Goal: Connect with others: Connect with others

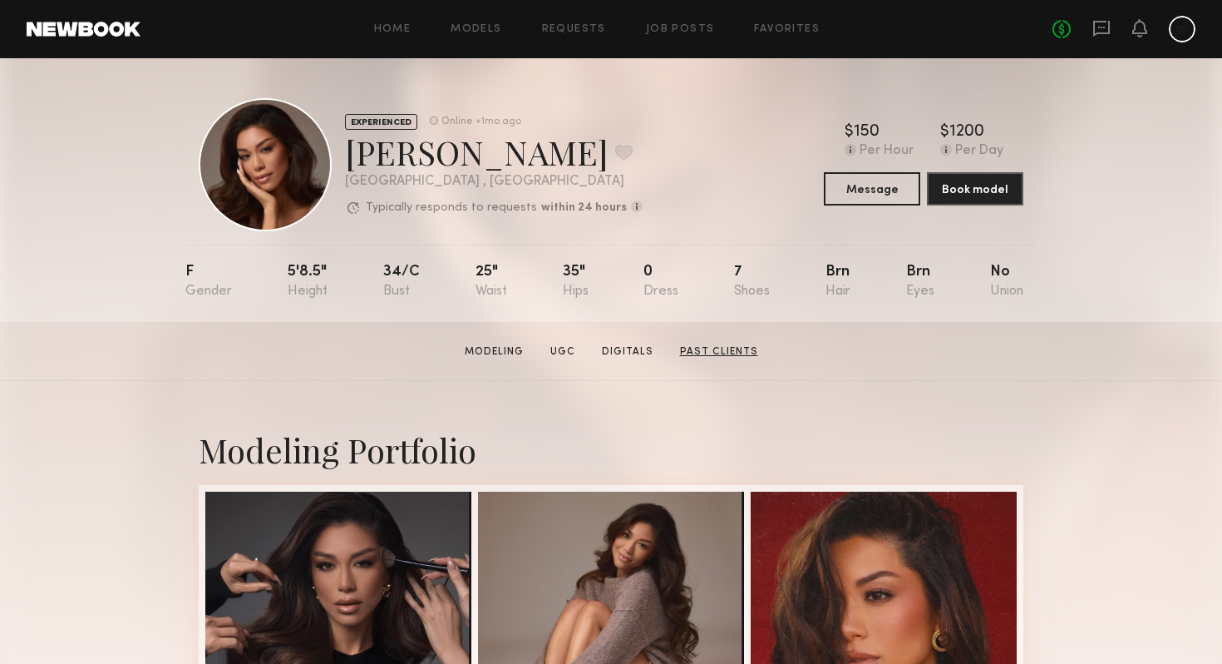
click at [707, 348] on link "Past Clients" at bounding box center [719, 351] width 91 height 15
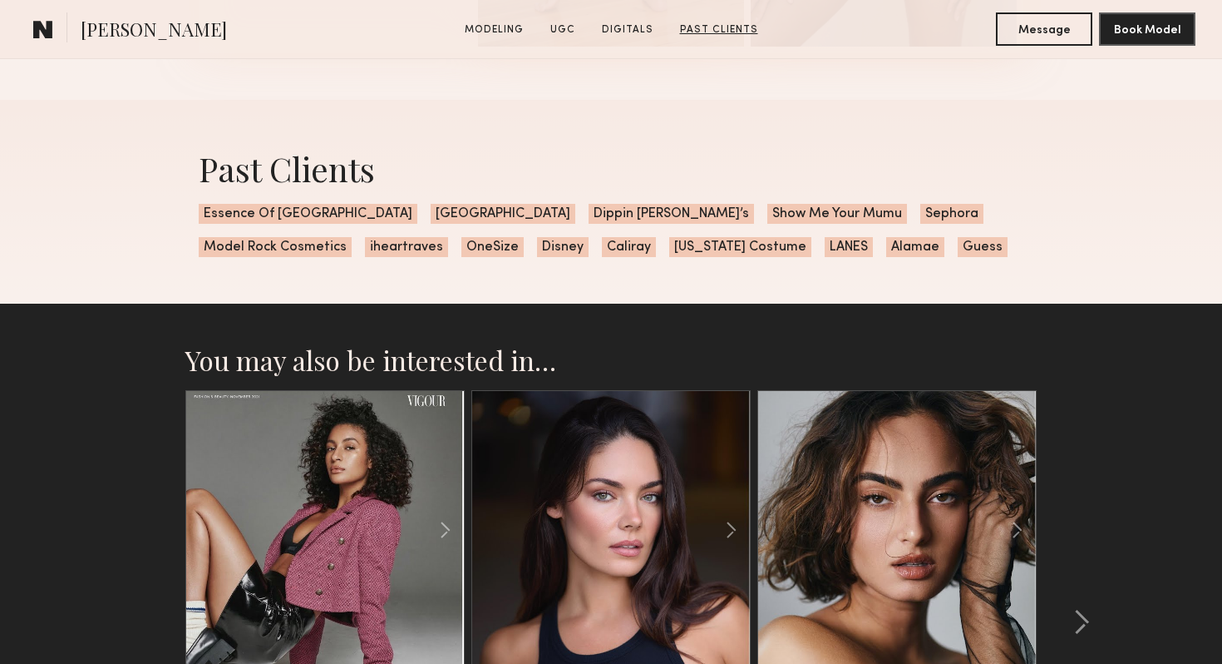
scroll to position [3369, 0]
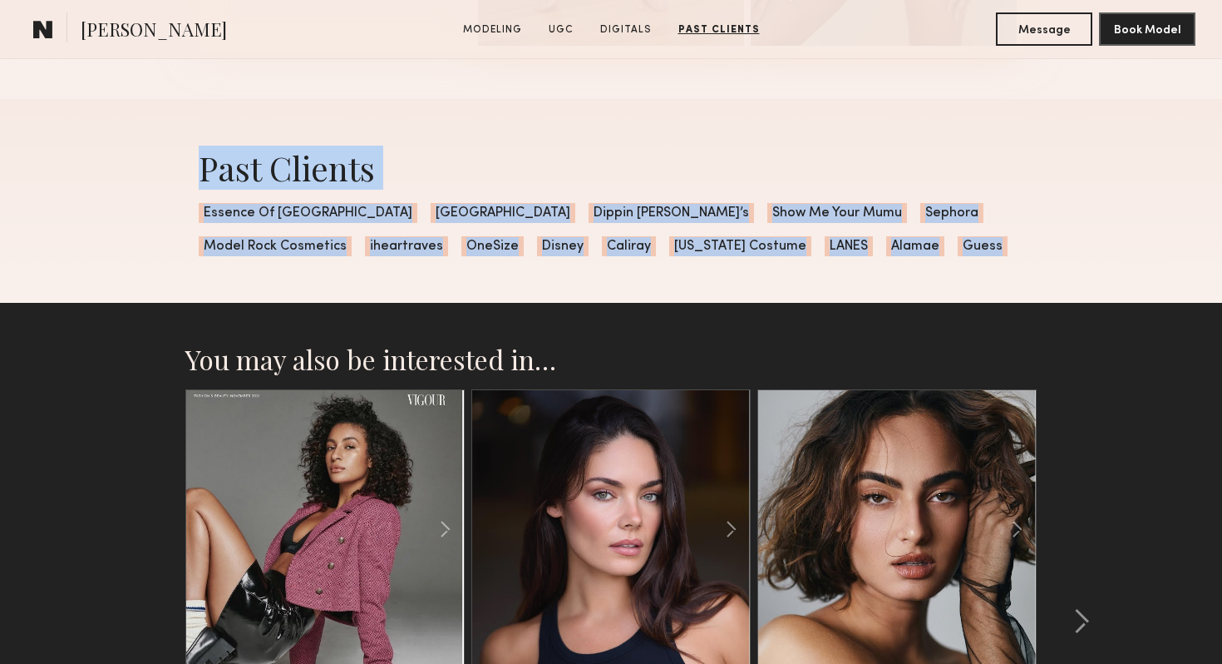
drag, startPoint x: 172, startPoint y: 167, endPoint x: 743, endPoint y: 254, distance: 577.0
click at [743, 254] on div "Past Clients Essence Of Australia Windsor Dippin Daisy’s Show Me Your Mumu Seph…" at bounding box center [611, 201] width 1222 height 204
copy div "Past Clients Essence Of Australia Windsor Dippin Daisy’s Show Me Your Mumu Seph…"
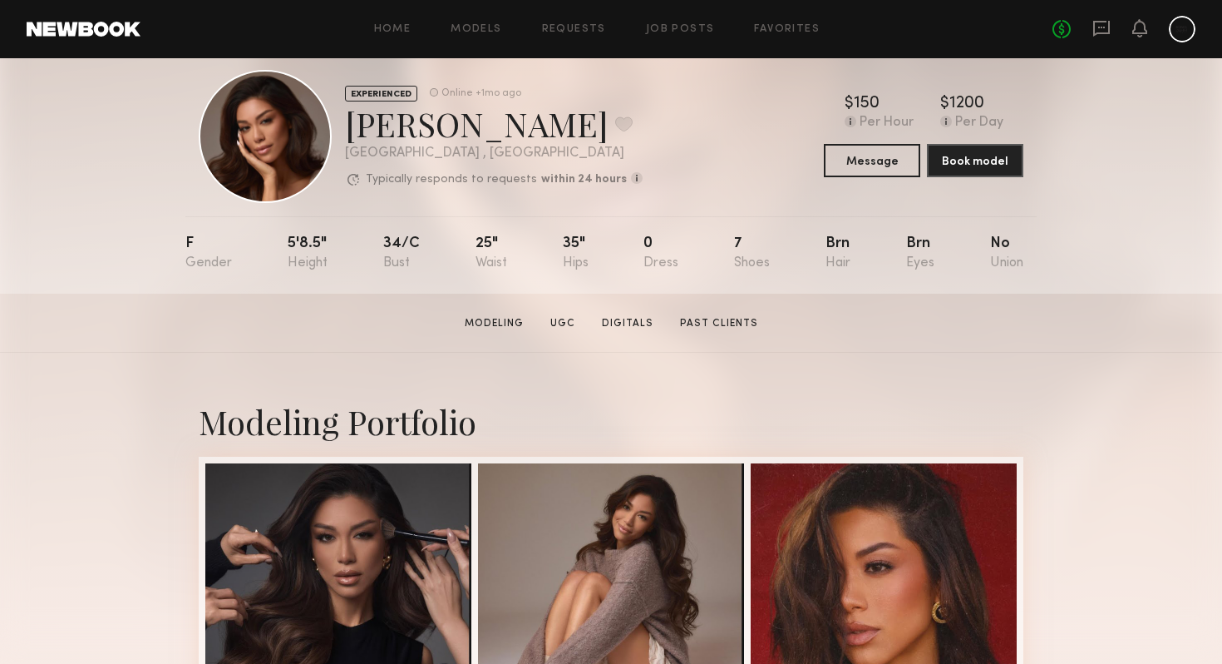
scroll to position [26, 0]
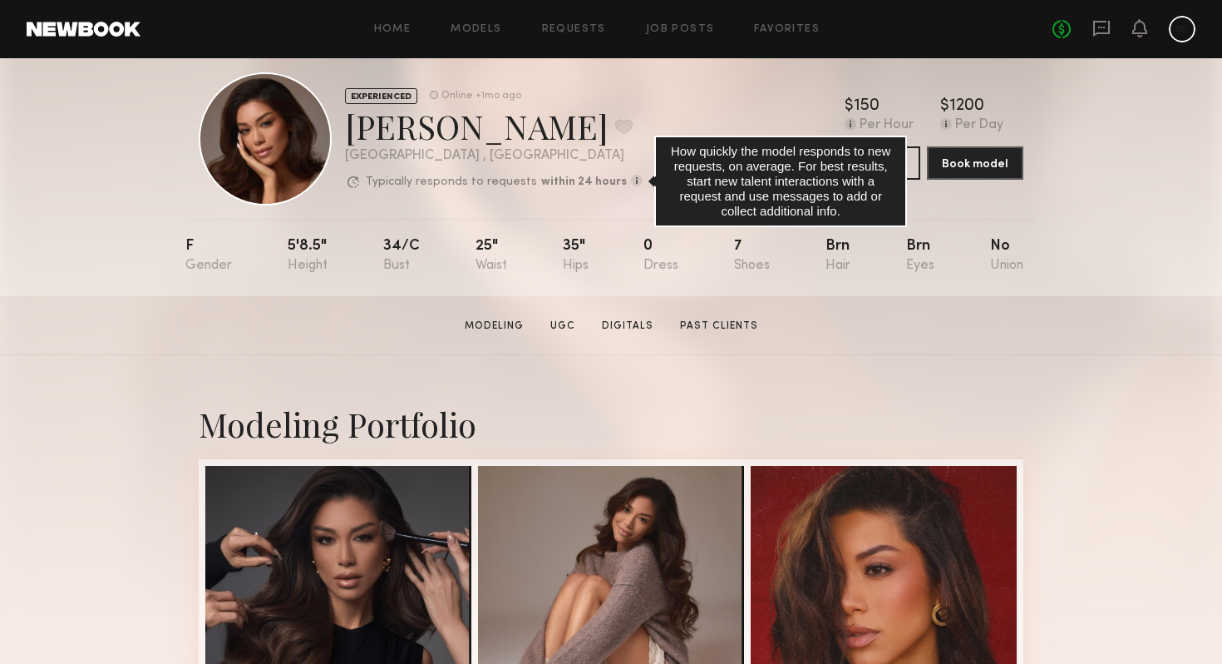
click at [631, 180] on common-icon at bounding box center [637, 181] width 12 height 12
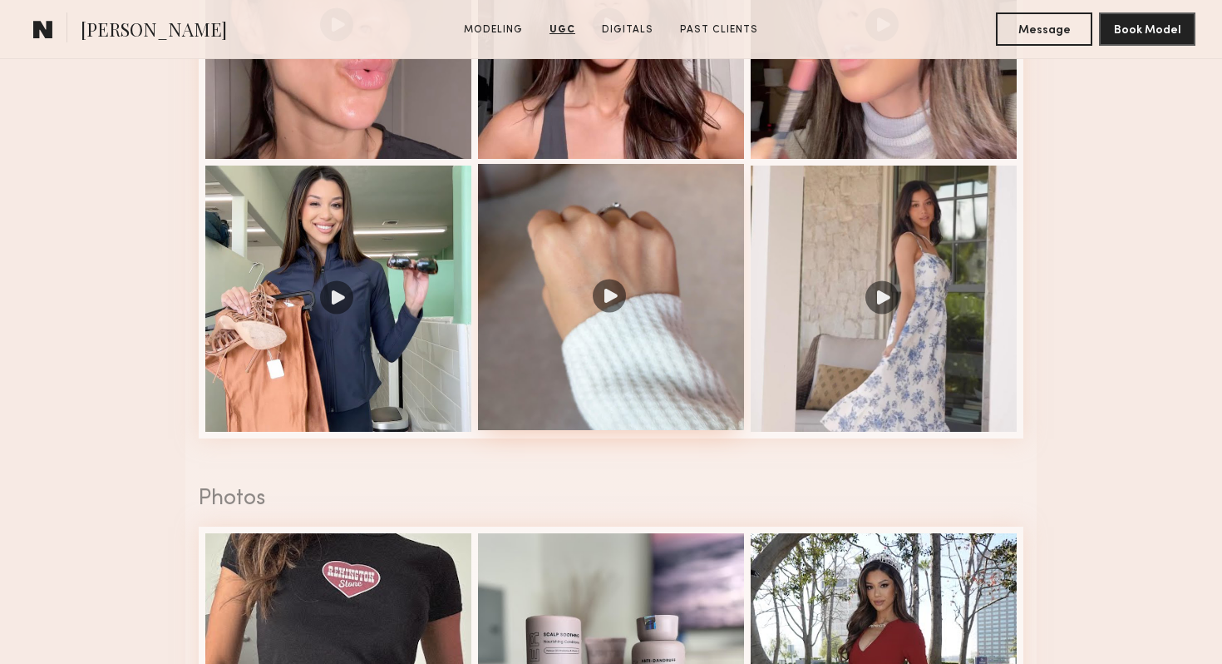
scroll to position [1937, 0]
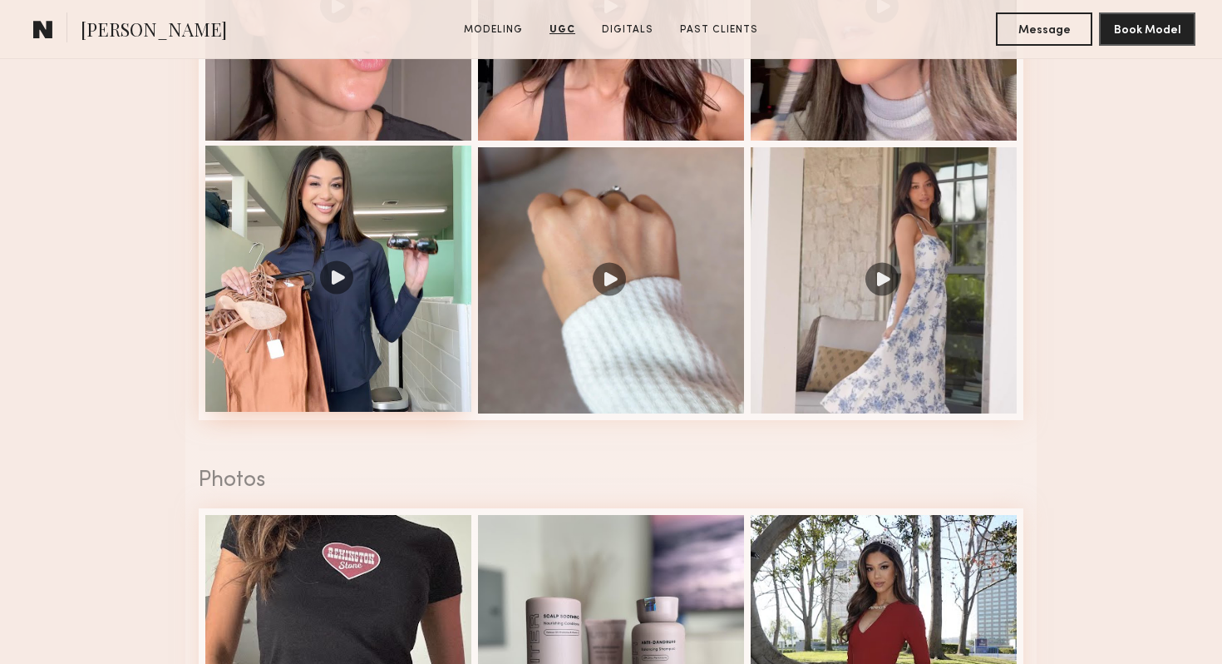
click at [399, 206] on div at bounding box center [338, 279] width 266 height 266
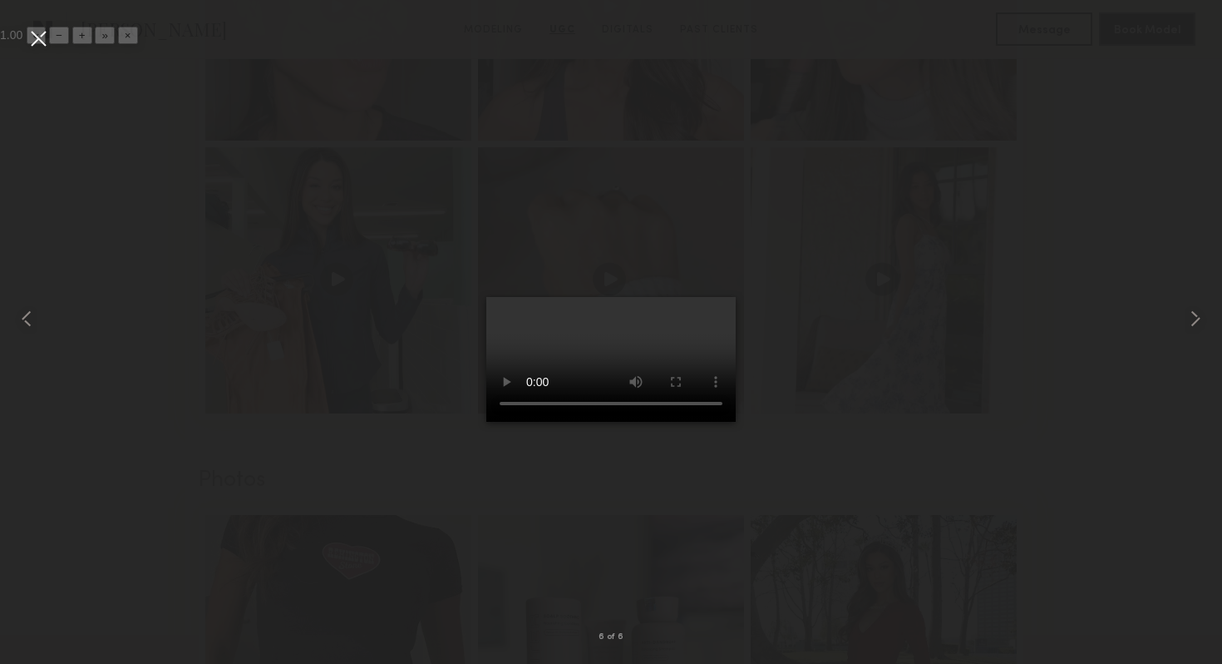
click at [627, 422] on video at bounding box center [610, 359] width 249 height 125
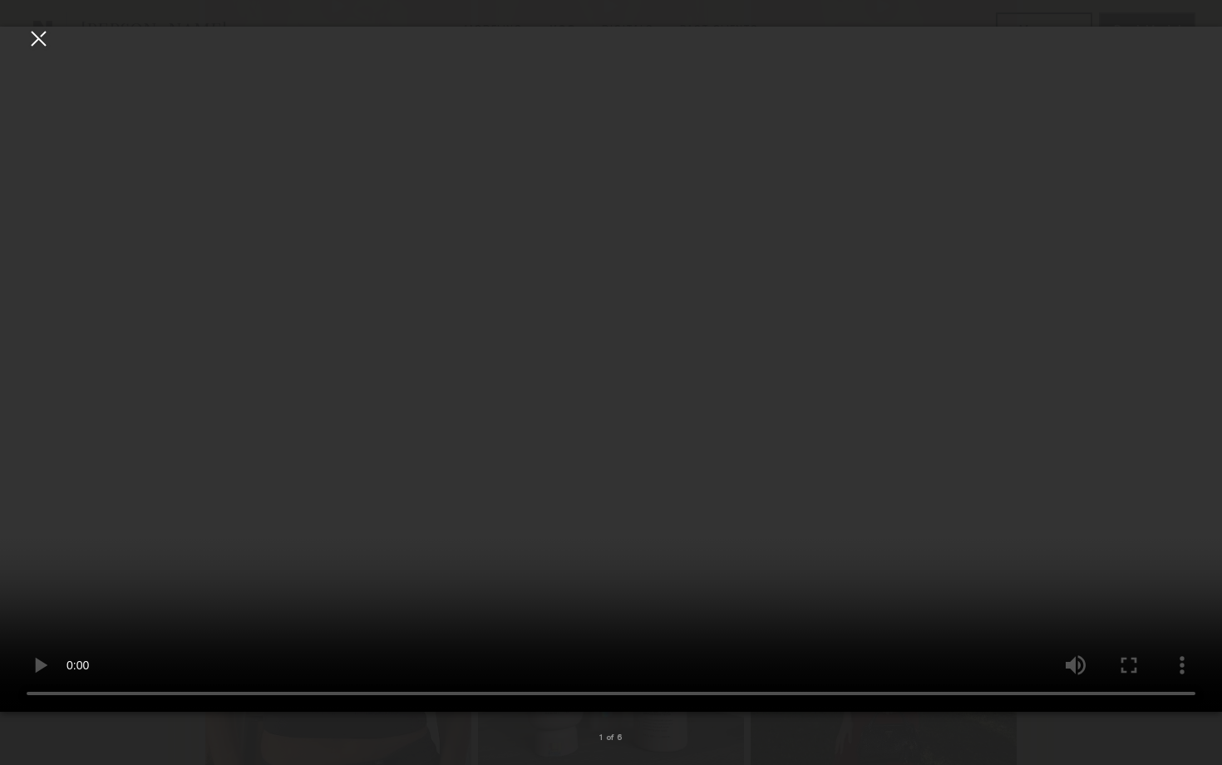
click at [333, 401] on video at bounding box center [611, 369] width 1222 height 685
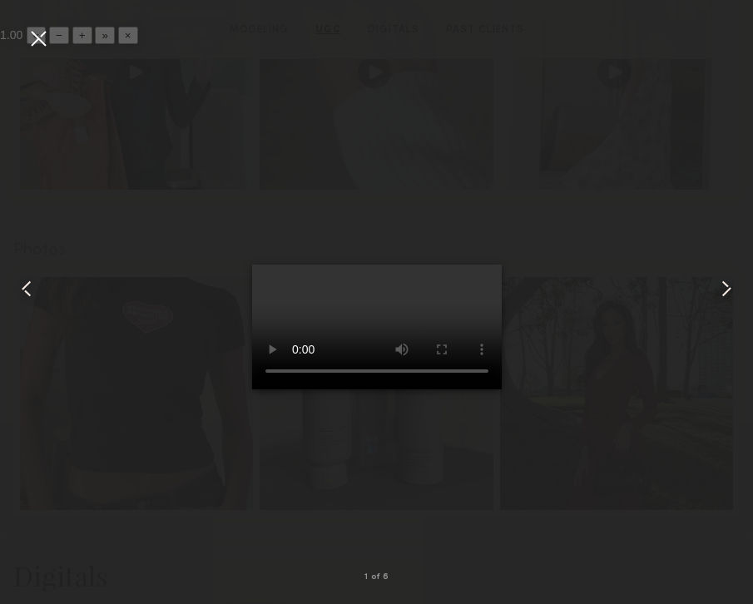
click at [38, 37] on div at bounding box center [38, 38] width 27 height 27
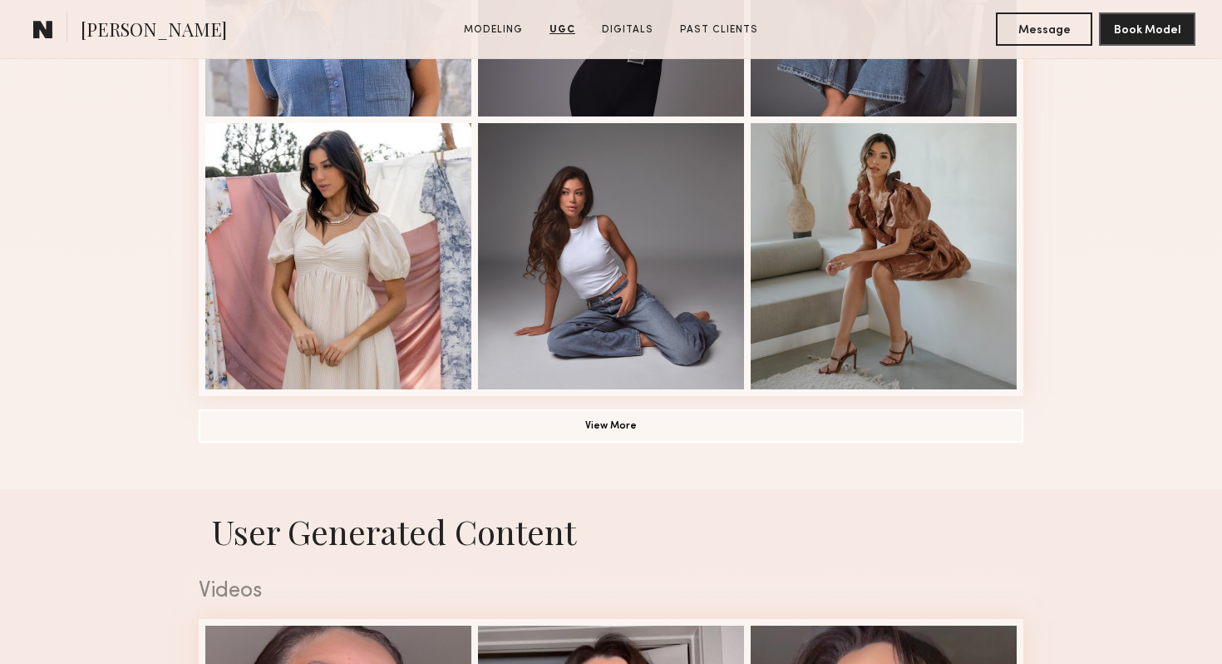
scroll to position [1182, 0]
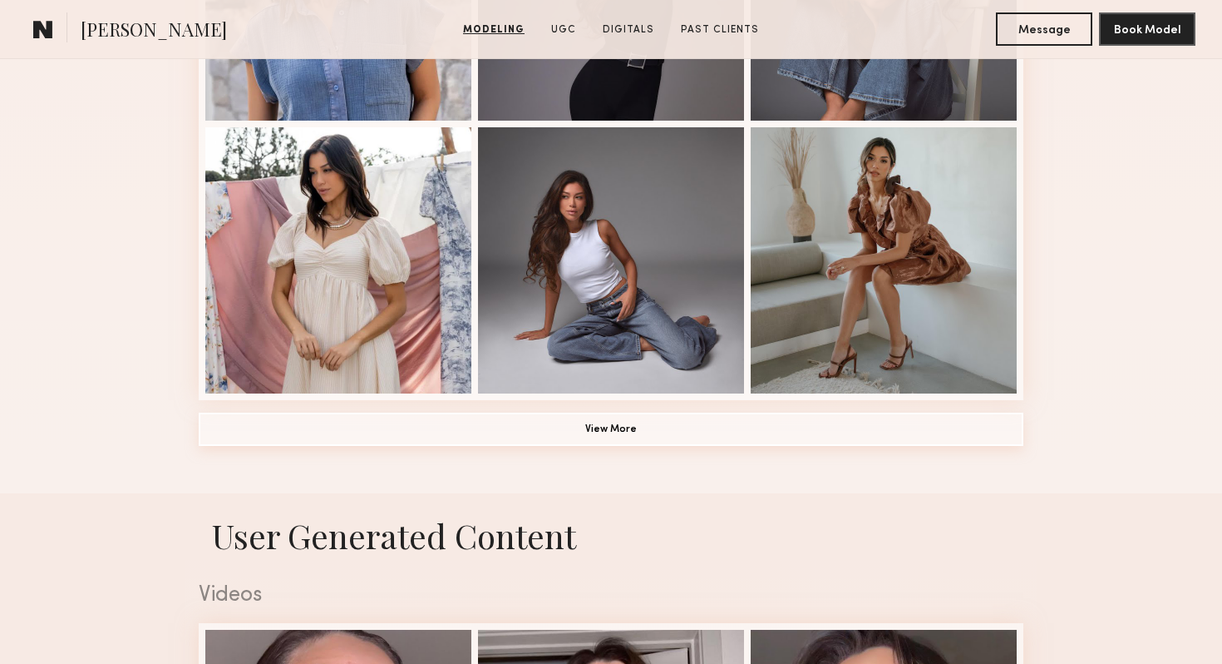
click at [679, 427] on button "View More" at bounding box center [611, 428] width 825 height 33
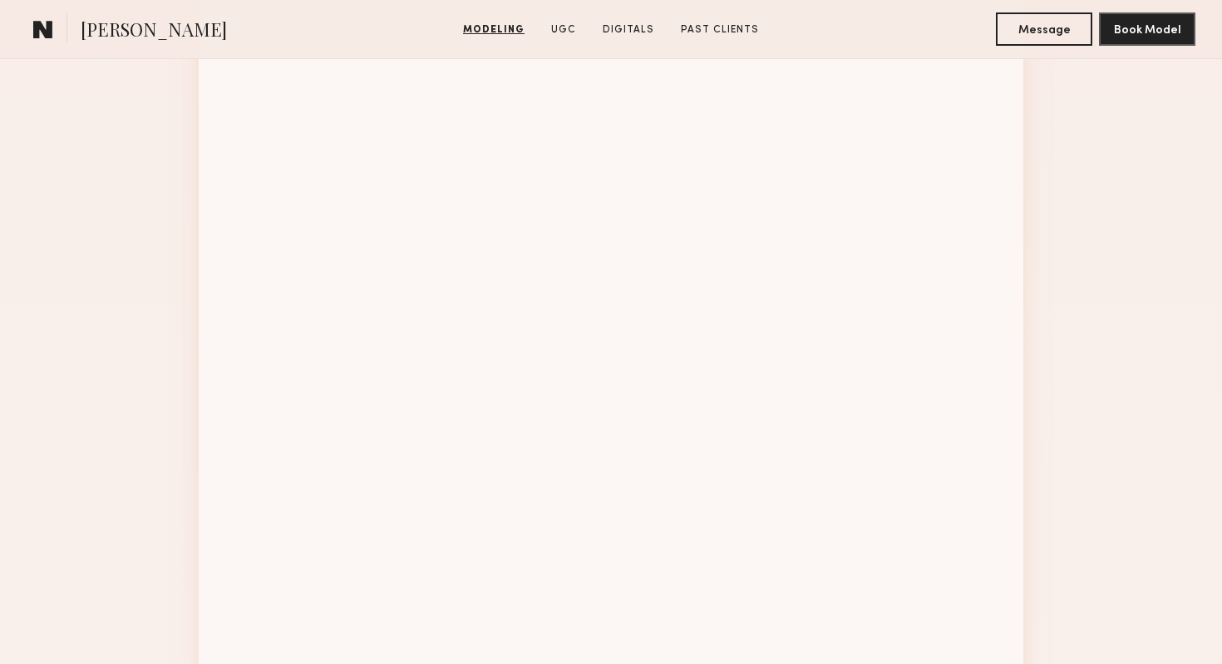
scroll to position [1942, 0]
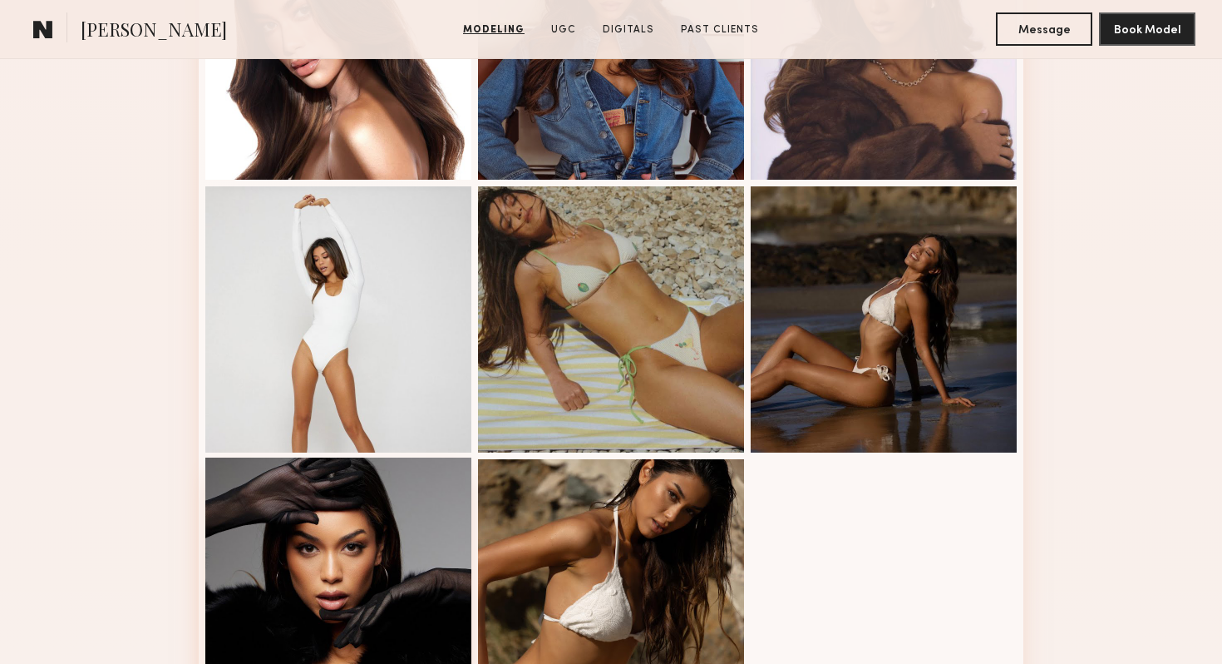
click at [351, 529] on div at bounding box center [338, 590] width 266 height 266
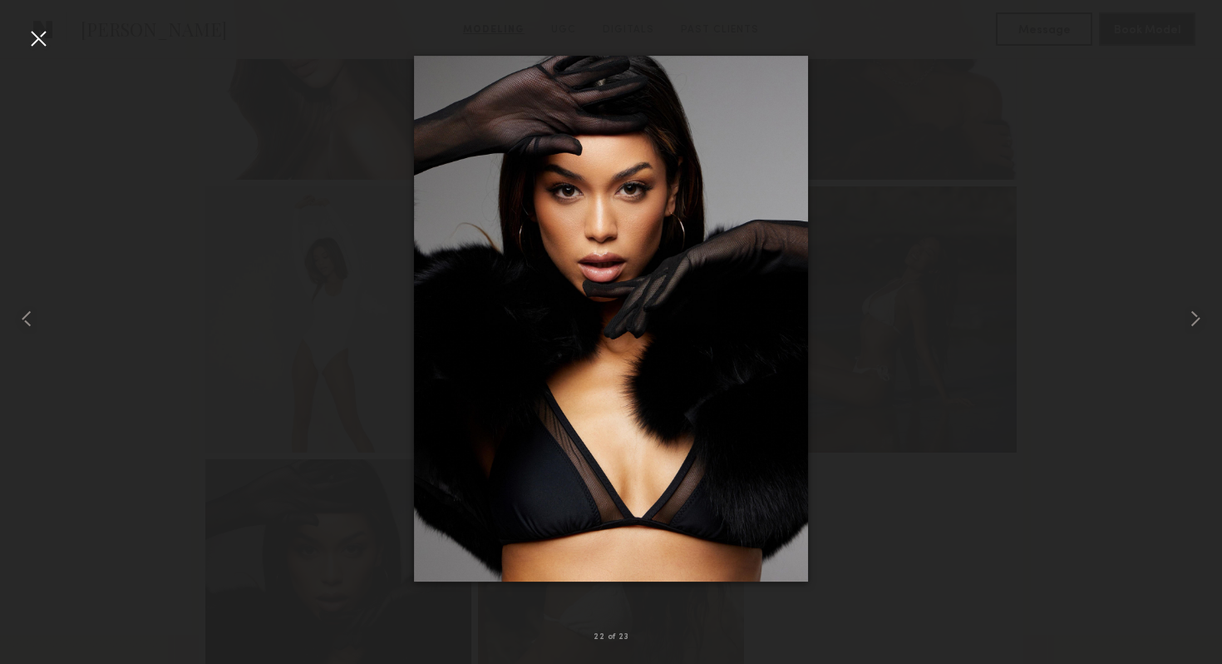
click at [40, 35] on div at bounding box center [38, 38] width 27 height 27
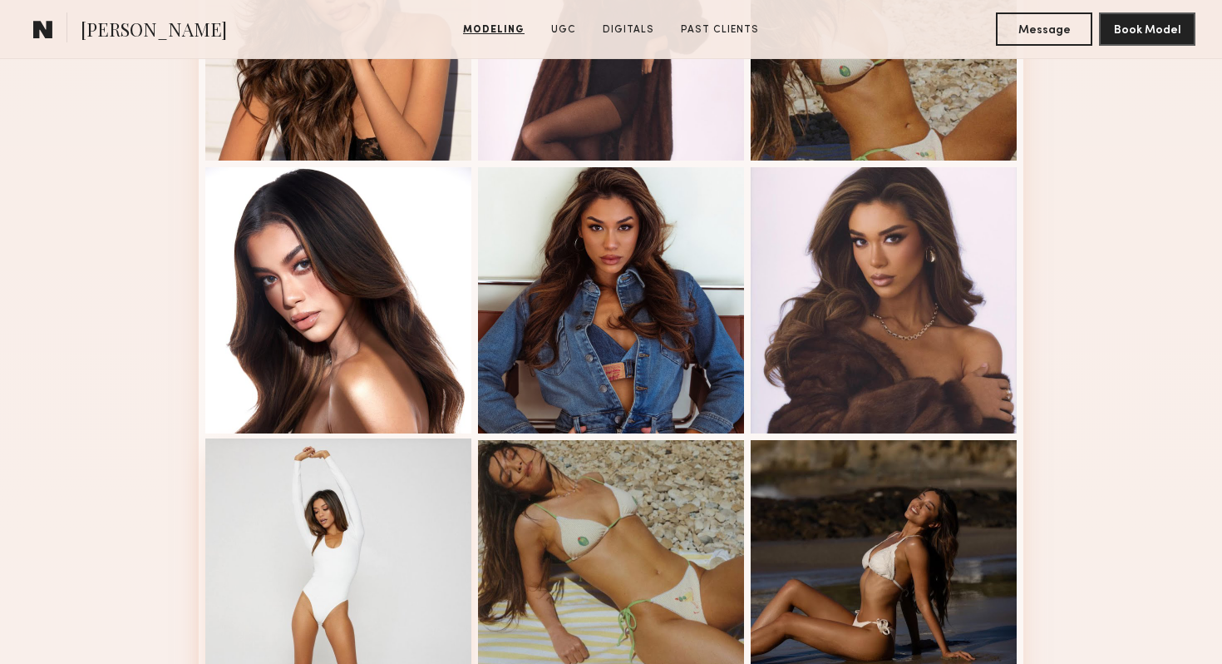
scroll to position [1685, 0]
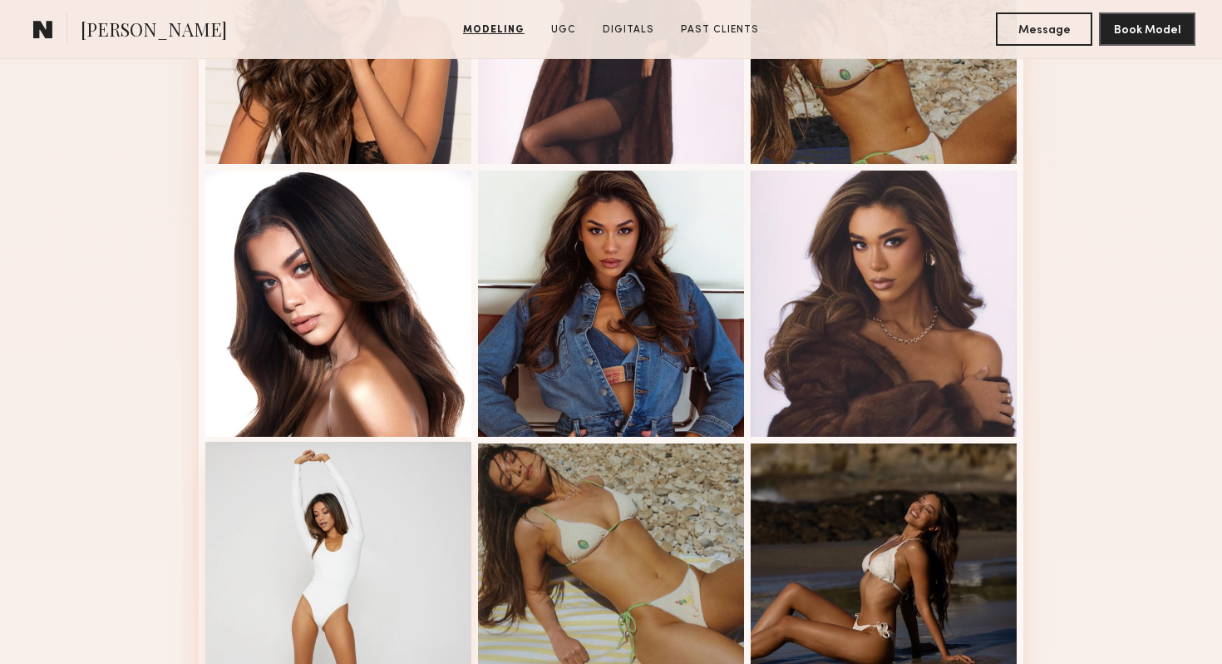
click at [269, 233] on div at bounding box center [338, 303] width 266 height 266
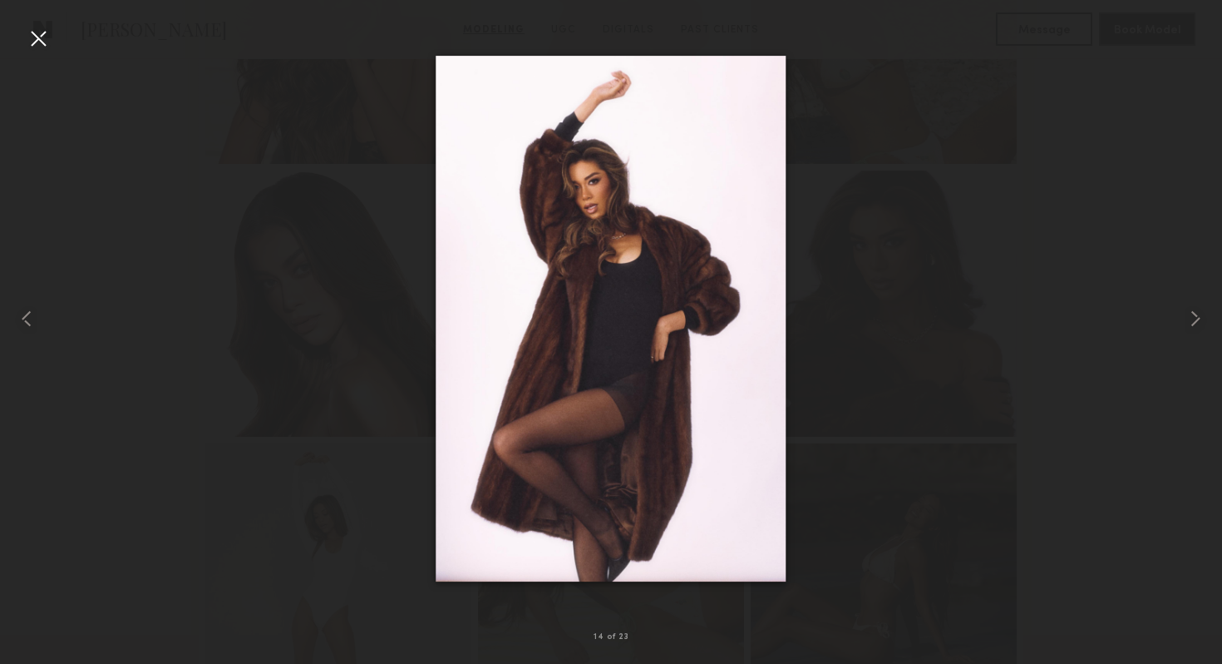
click at [37, 37] on div at bounding box center [38, 38] width 27 height 27
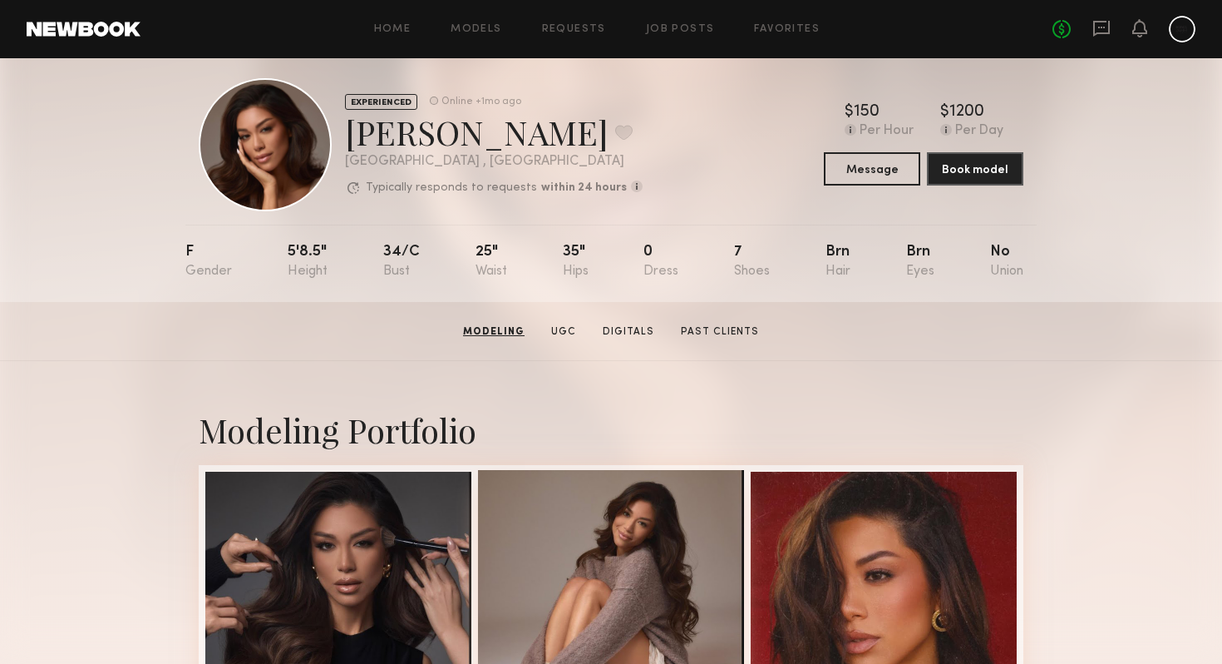
scroll to position [0, 0]
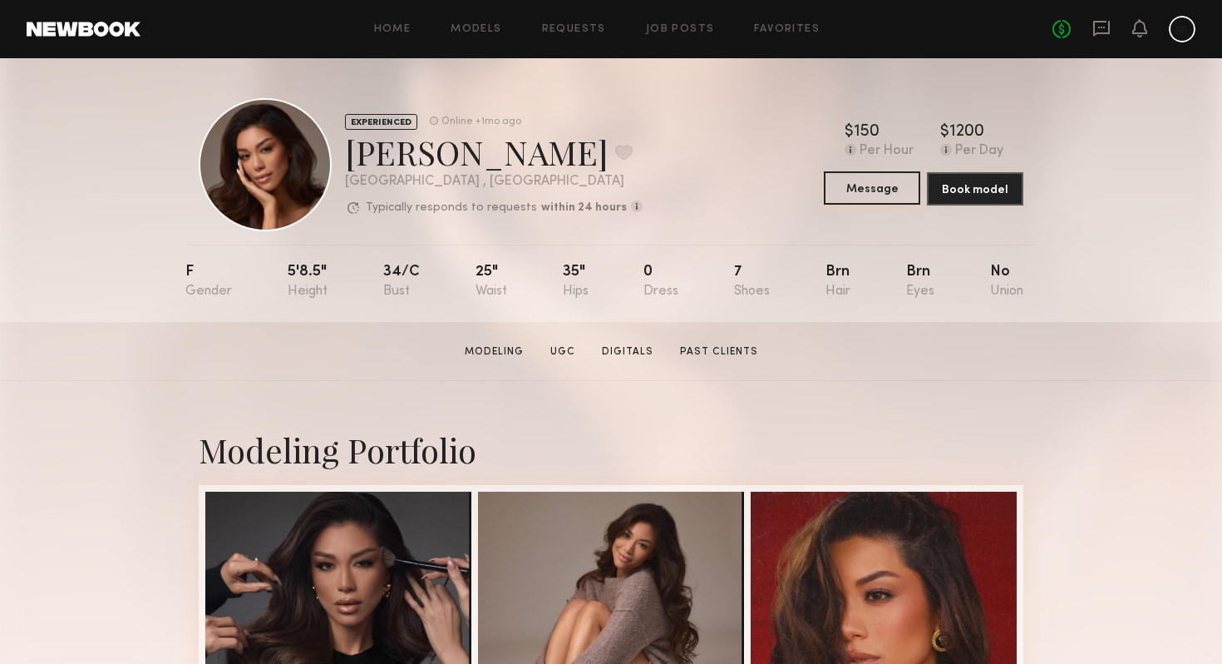
click at [871, 196] on button "Message" at bounding box center [872, 187] width 96 height 33
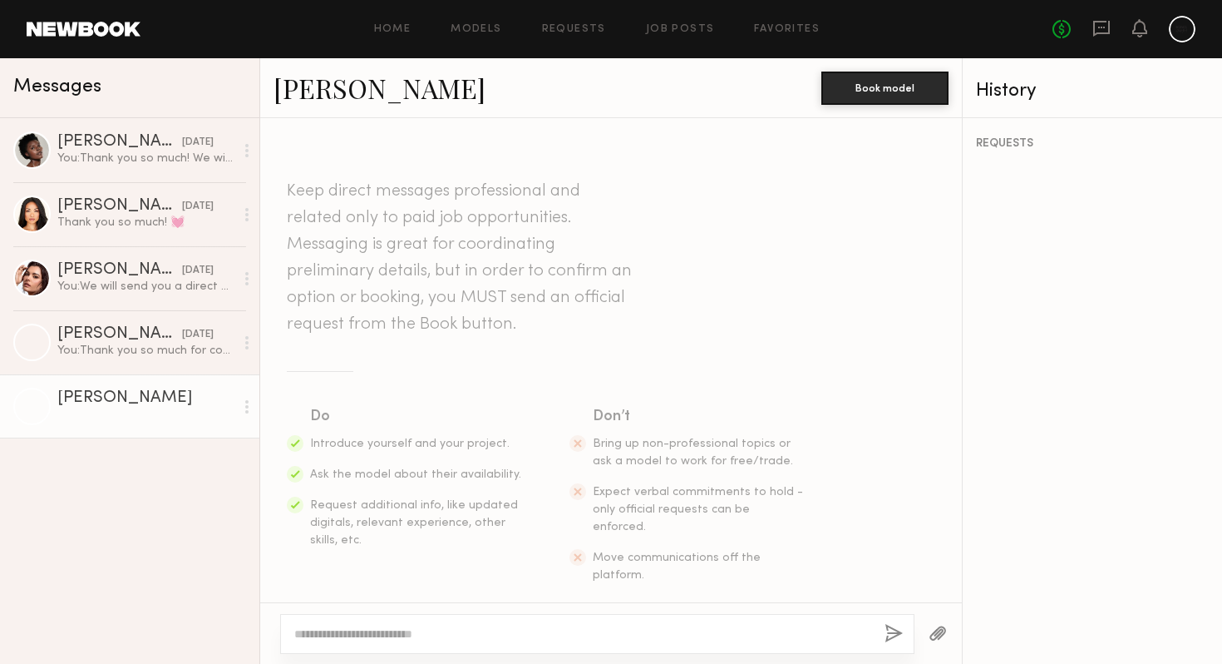
scroll to position [9, 0]
